Goal: Find specific page/section: Find specific page/section

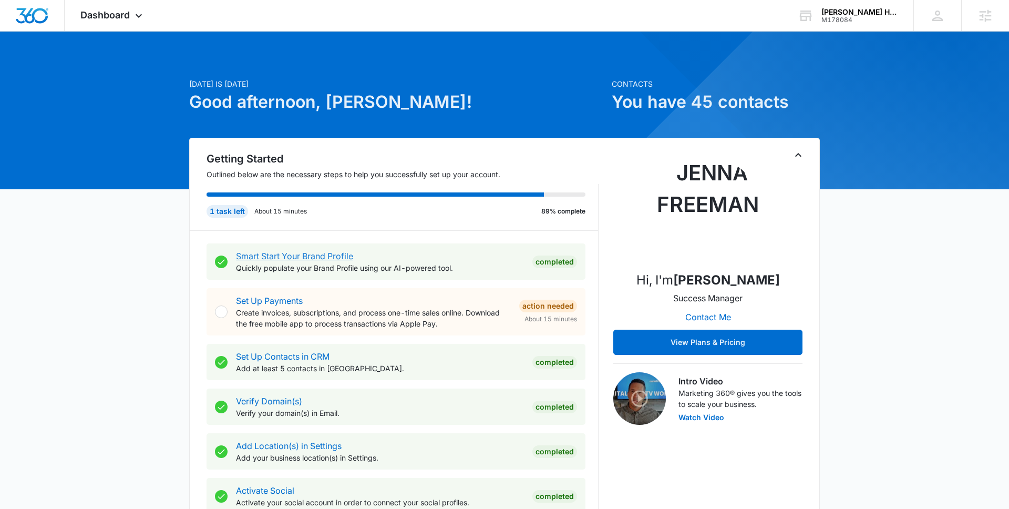
click at [325, 256] on link "Smart Start Your Brand Profile" at bounding box center [294, 256] width 117 height 11
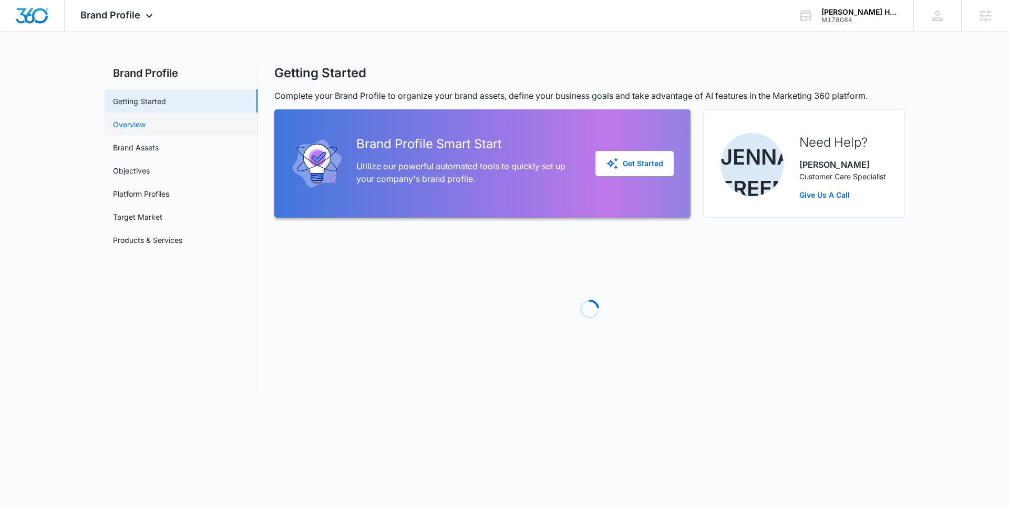
click at [146, 126] on link "Overview" at bounding box center [129, 124] width 33 height 11
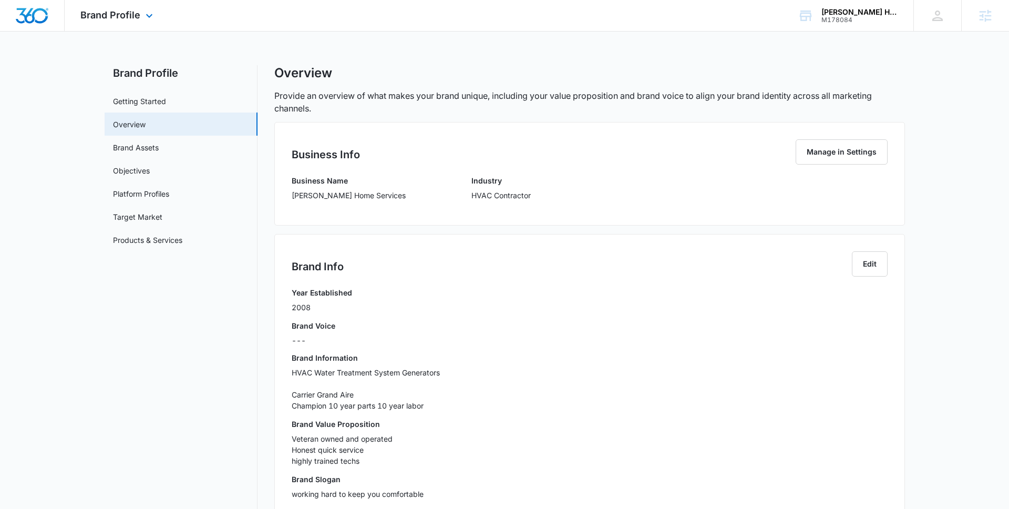
click at [137, 25] on div "Brand Profile Apps Reputation Websites Forms CRM Email Social Content Ads Intel…" at bounding box center [118, 15] width 107 height 31
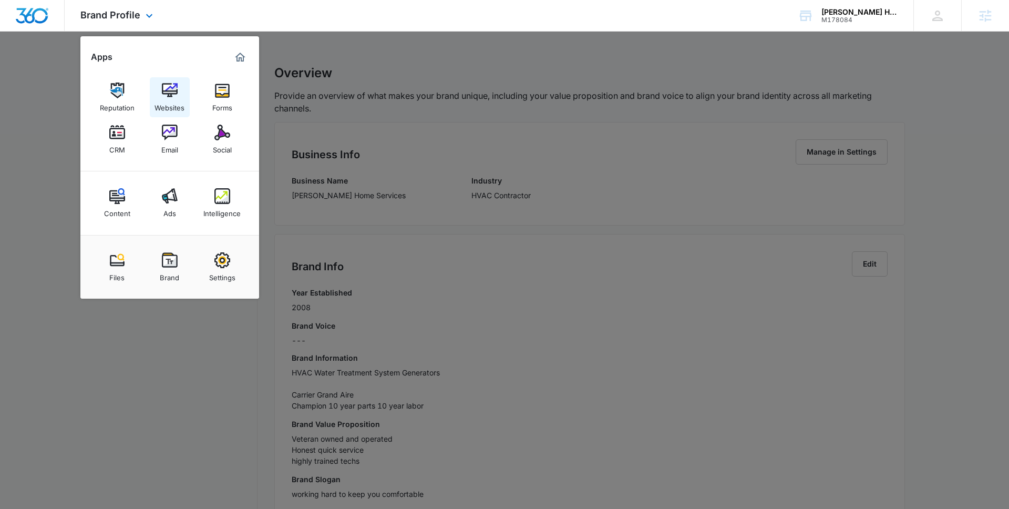
click at [176, 109] on div "Websites" at bounding box center [170, 105] width 30 height 14
